Goal: Information Seeking & Learning: Learn about a topic

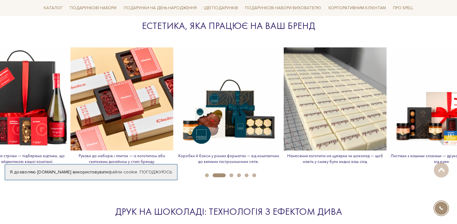
scroll to position [711, 0]
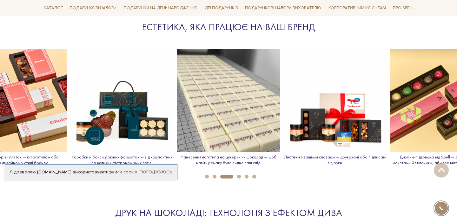
click at [207, 177] on button "1" at bounding box center [207, 176] width 4 height 4
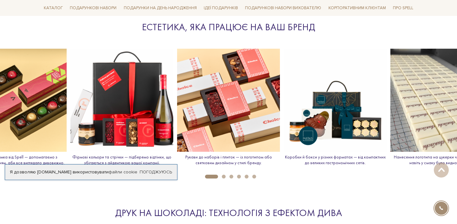
click at [223, 177] on button "2" at bounding box center [224, 176] width 4 height 4
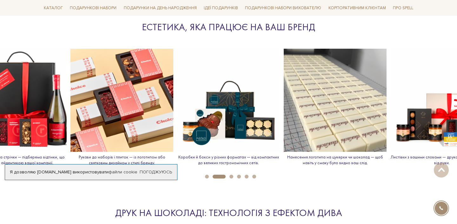
click at [230, 176] on button "3" at bounding box center [232, 176] width 4 height 4
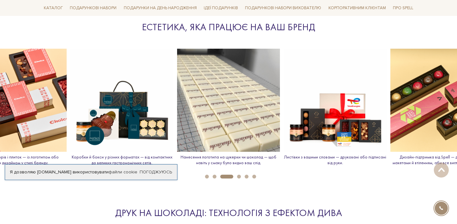
click at [239, 176] on button "4" at bounding box center [239, 176] width 4 height 4
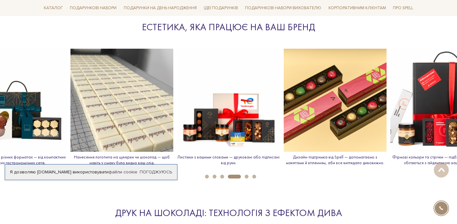
click at [247, 176] on button "5" at bounding box center [247, 176] width 4 height 4
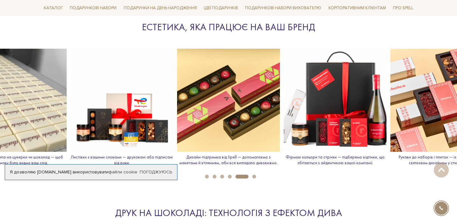
click at [255, 176] on button "6" at bounding box center [254, 176] width 4 height 4
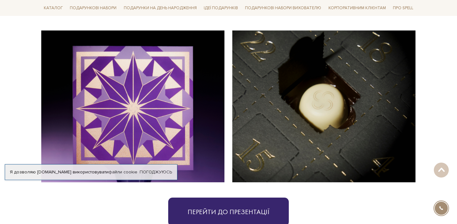
scroll to position [1381, 0]
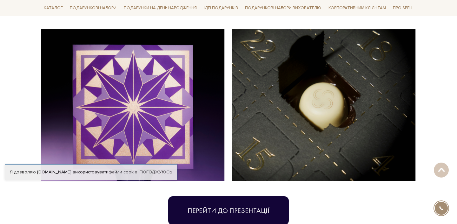
click at [217, 196] on link "Перейти до презентації" at bounding box center [228, 210] width 121 height 29
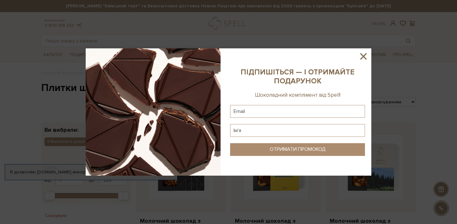
click at [365, 55] on icon at bounding box center [363, 56] width 6 height 6
